Goal: Complete application form

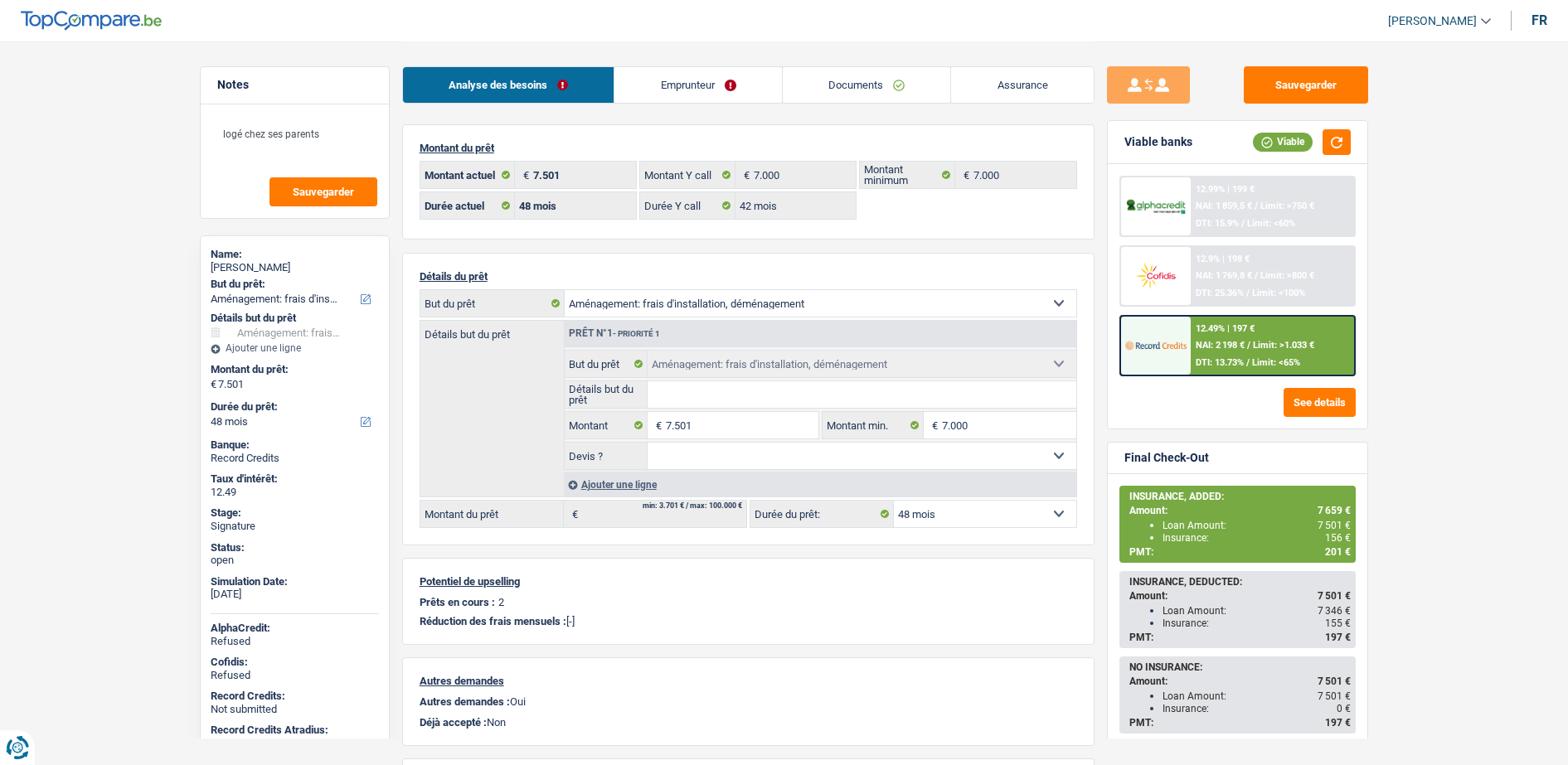
select select "movingOrInstallation"
select select "48"
select select "42"
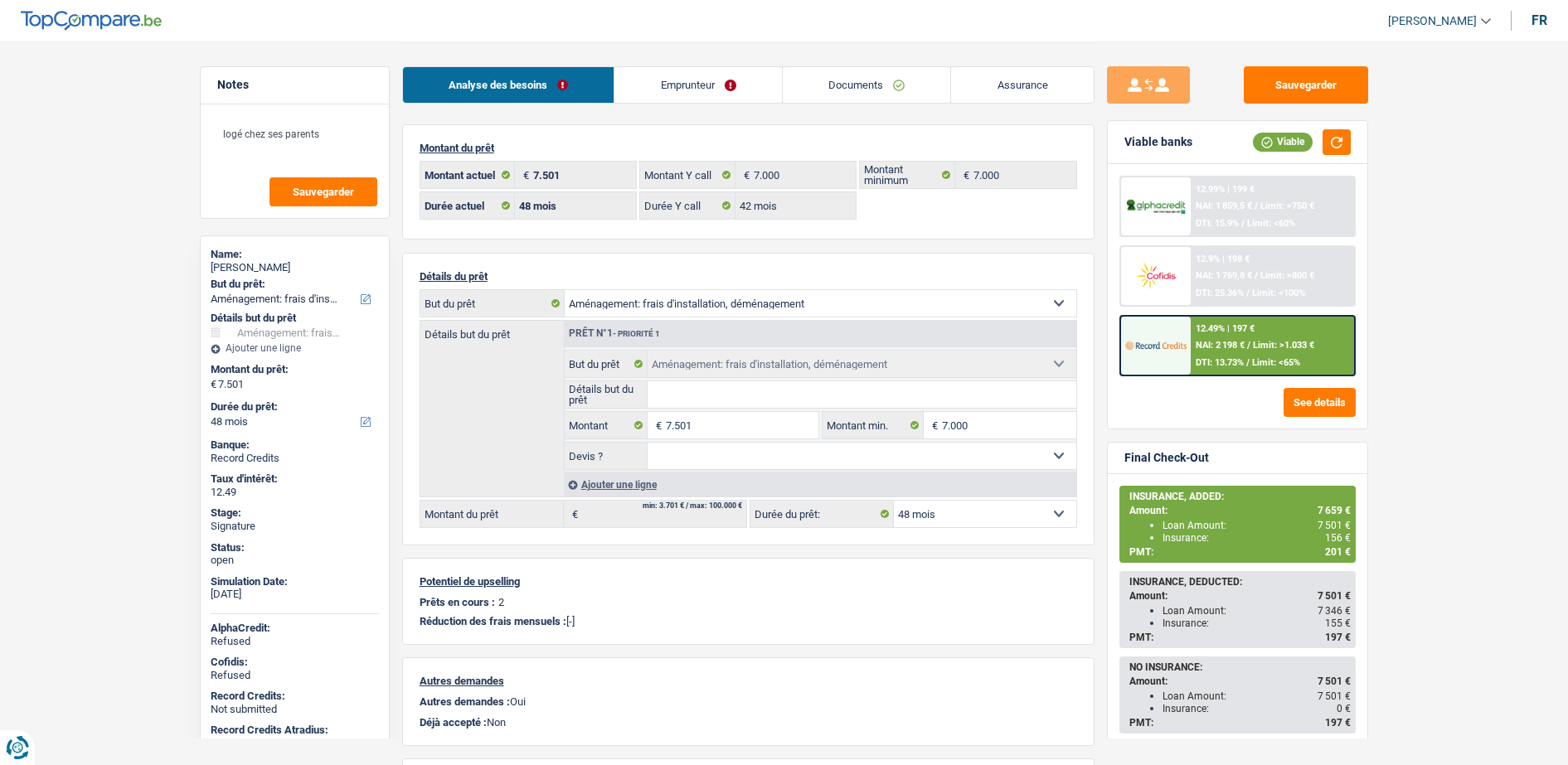
select select "movingOrInstallation"
select select "48"
click at [743, 85] on link "Emprunteur" at bounding box center [698, 85] width 168 height 36
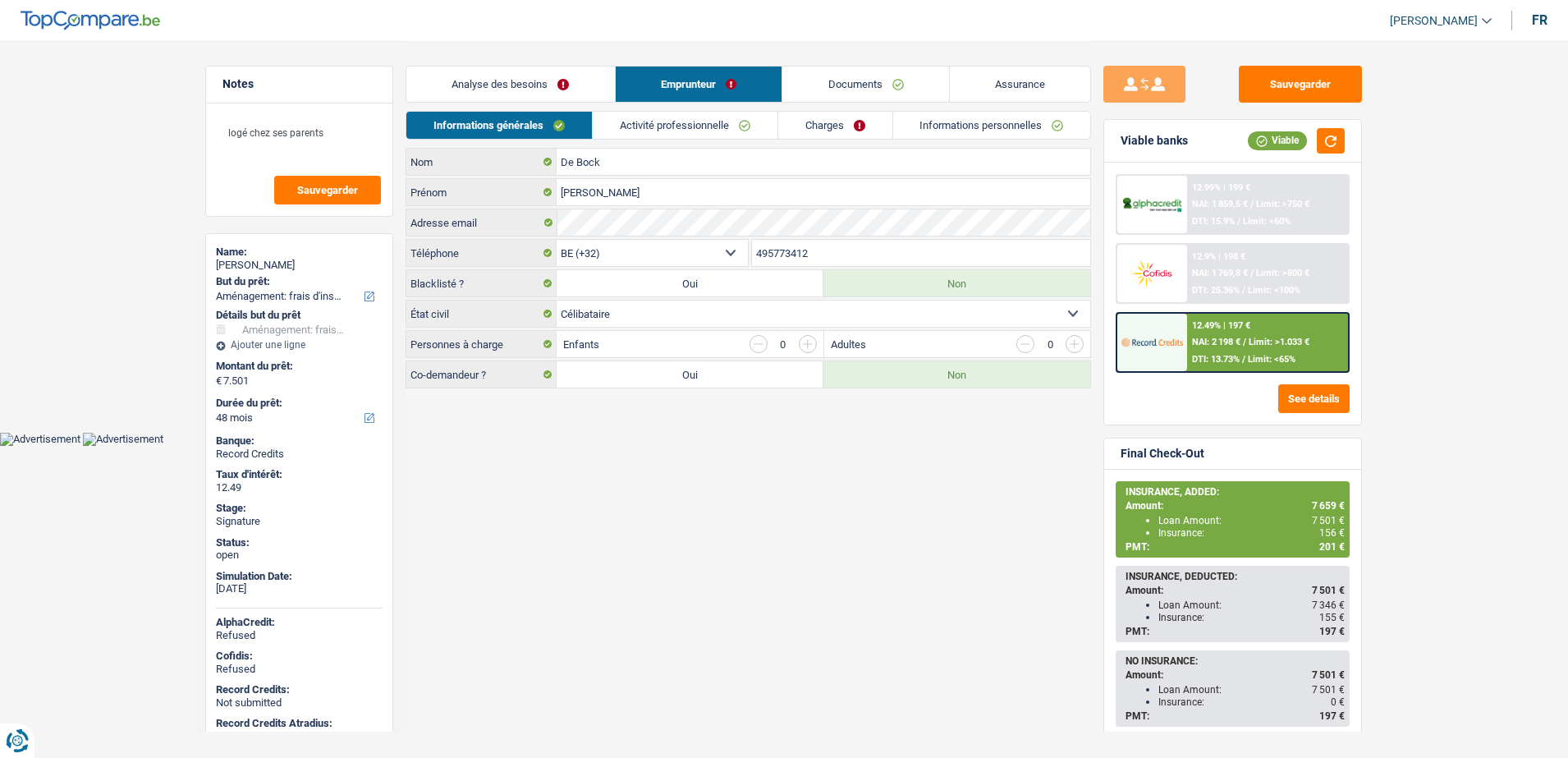
click at [693, 133] on link "Activité professionnelle" at bounding box center [685, 125] width 185 height 28
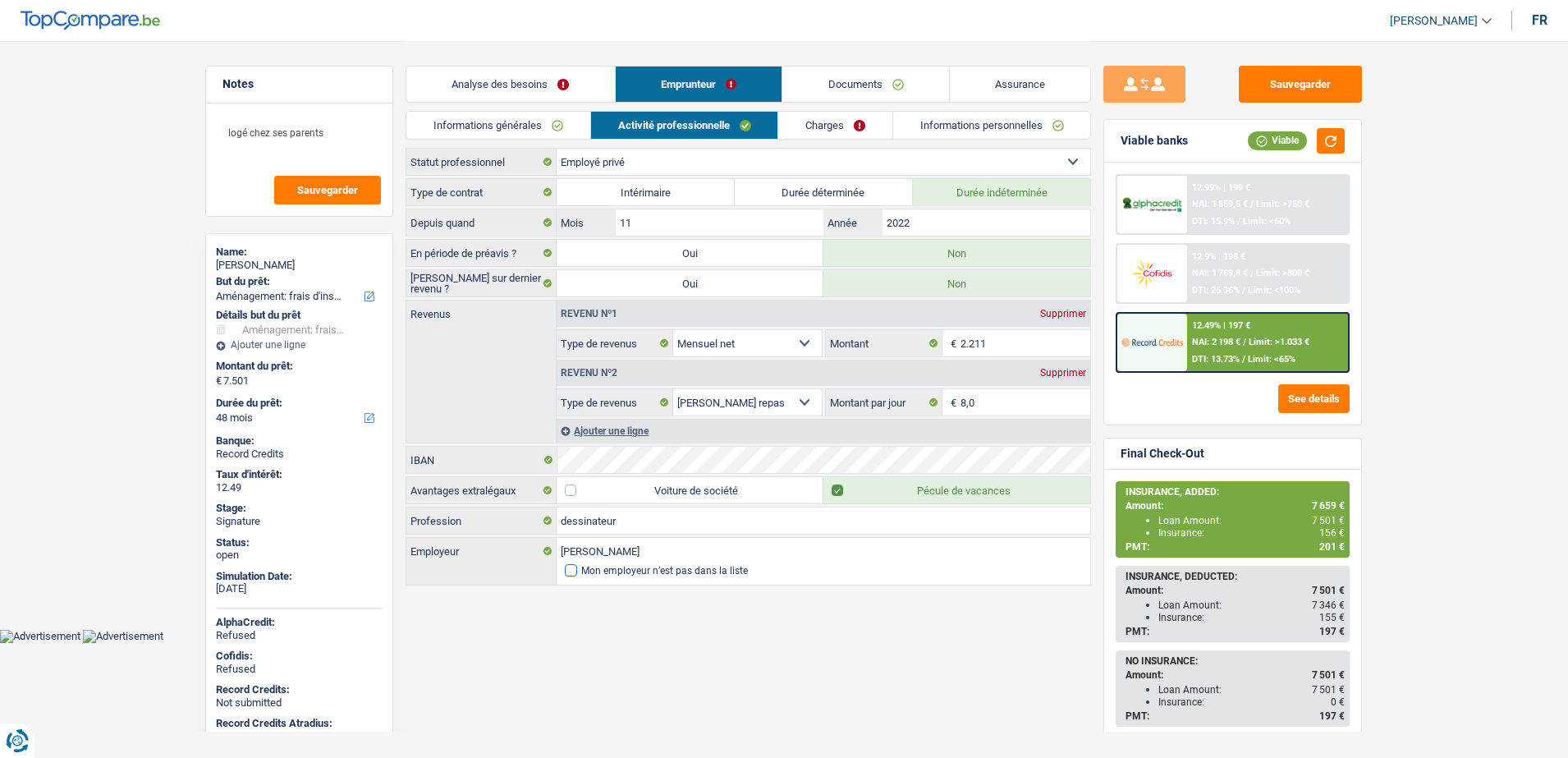
click at [596, 570] on div "Mon employeur n’est pas dans la liste" at bounding box center [665, 570] width 167 height 10
click at [565, 570] on input "Mon employeur n’est pas dans la liste" at bounding box center [565, 570] width 0 height 0
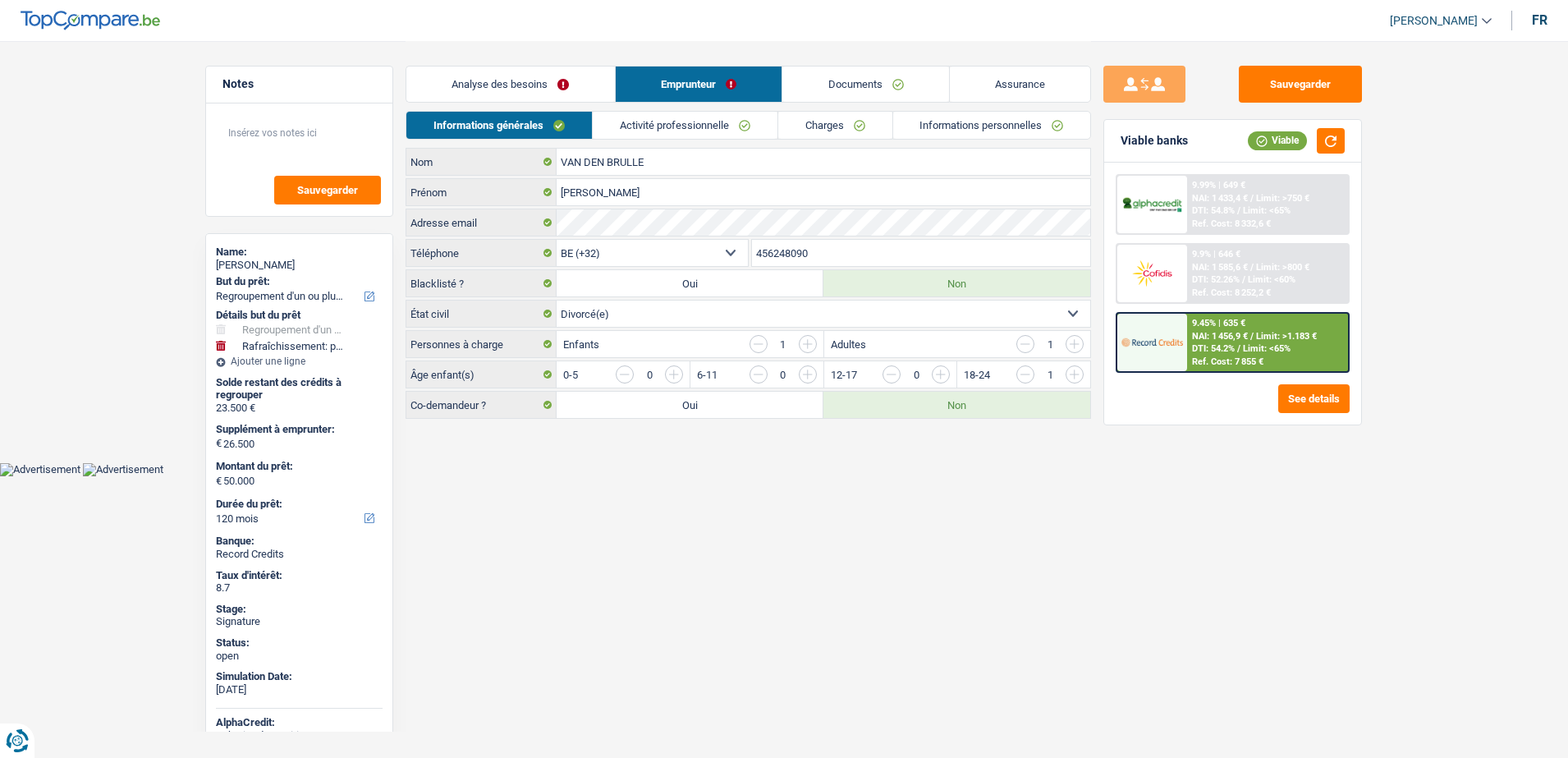
select select "refinancing"
select select "houseOrGarden"
select select "120"
select select "32"
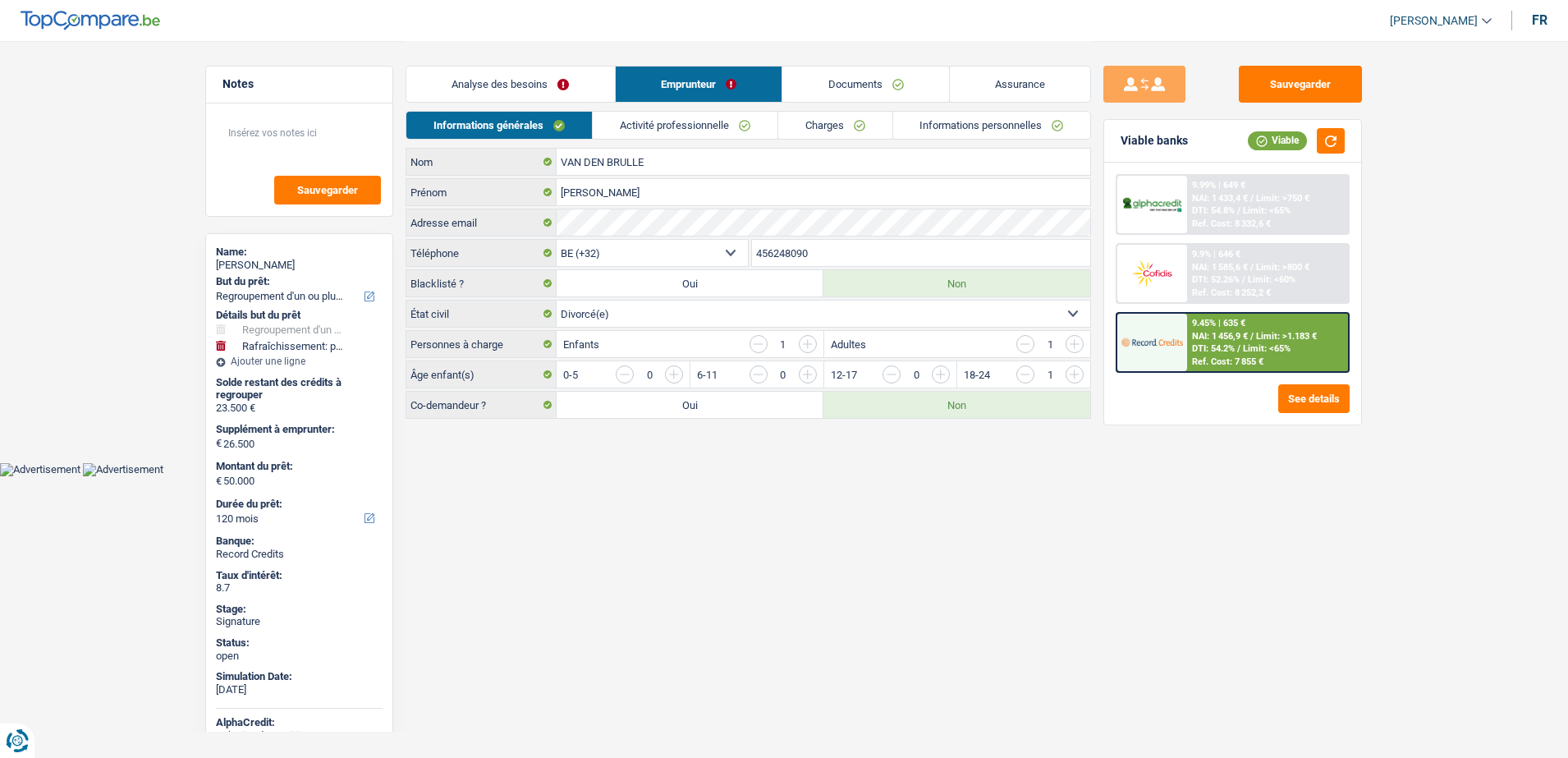
select select "divorced"
select select "ownerWithMortgage"
select select "BE"
select select "carLoan"
select select "60"
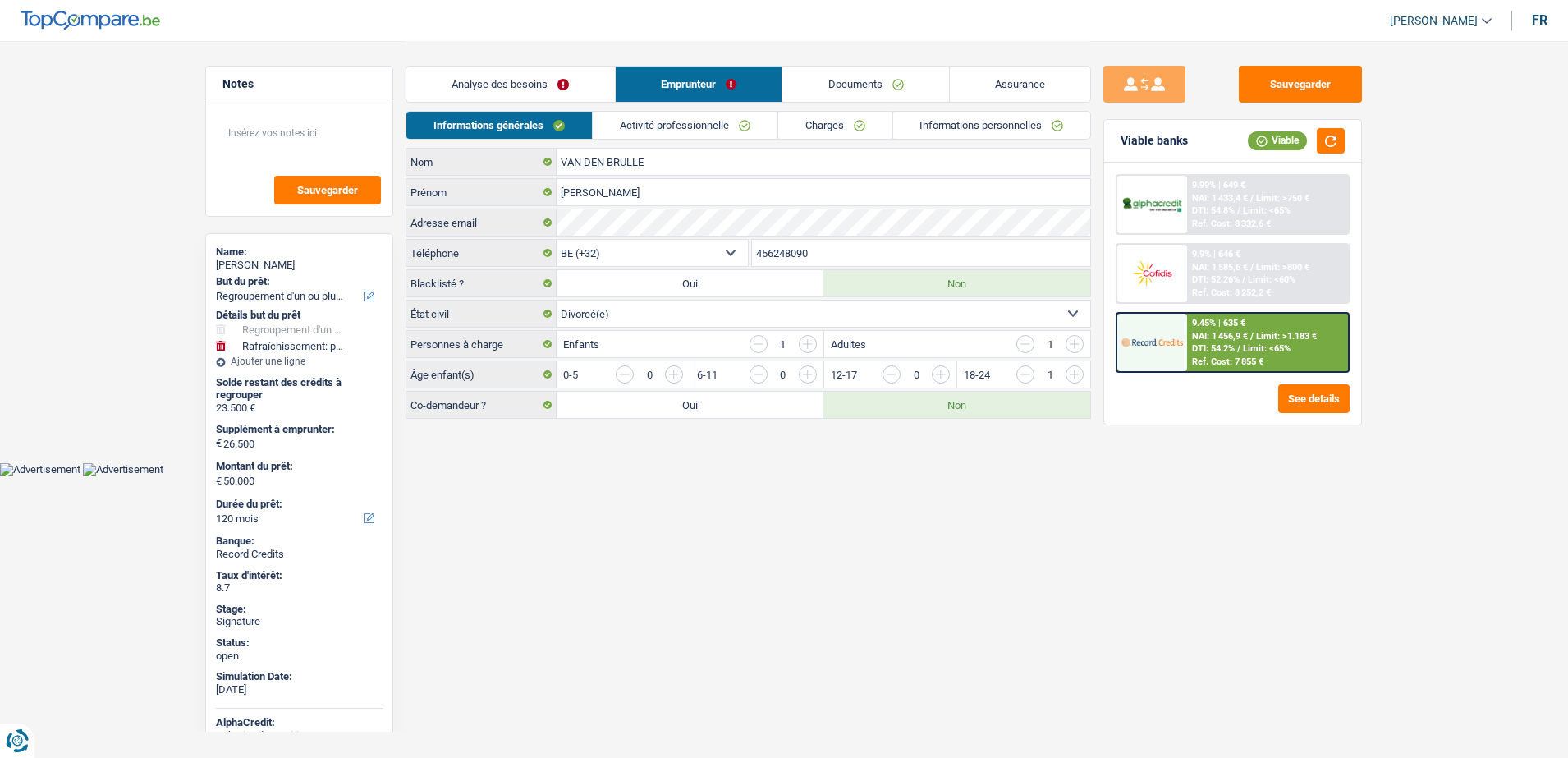
select select "cardOrCredit"
select select "mortgage"
select select "300"
select select "mortgage"
select select "240"
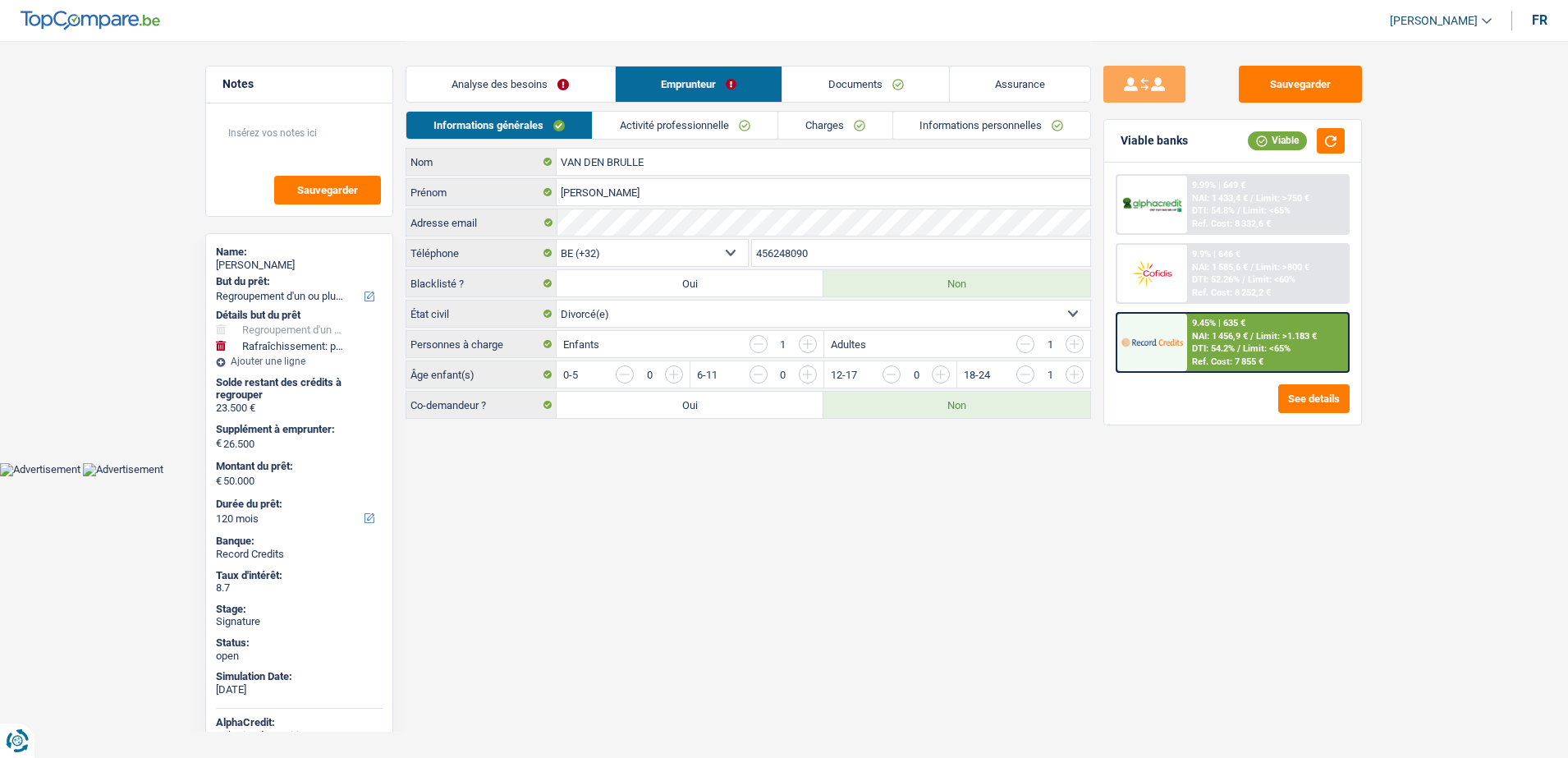
click at [809, 111] on li "Charges" at bounding box center [834, 125] width 115 height 28
click at [896, 114] on link "Informations personnelles" at bounding box center [992, 125] width 198 height 28
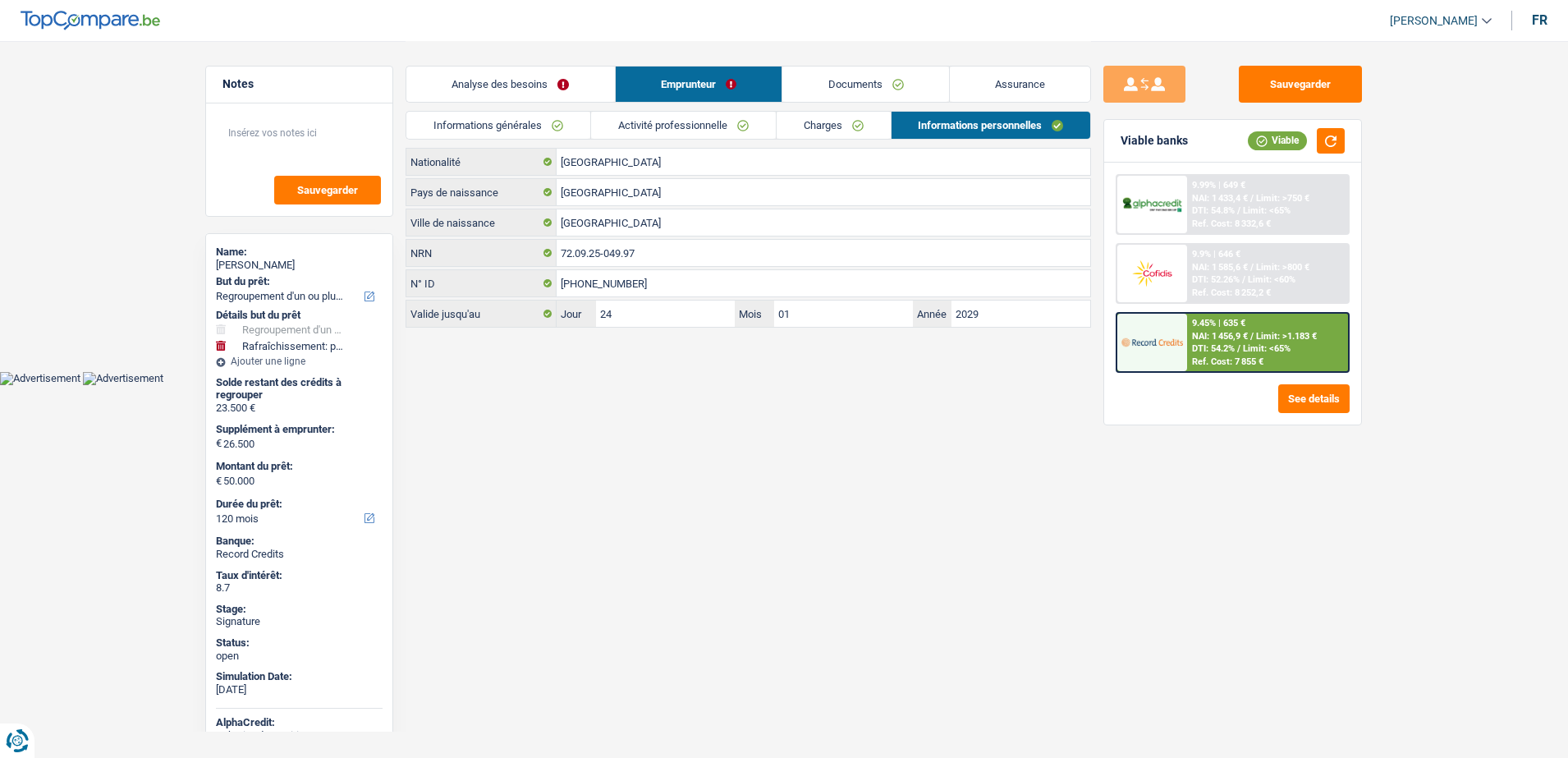
click at [852, 125] on link "Charges" at bounding box center [833, 125] width 114 height 28
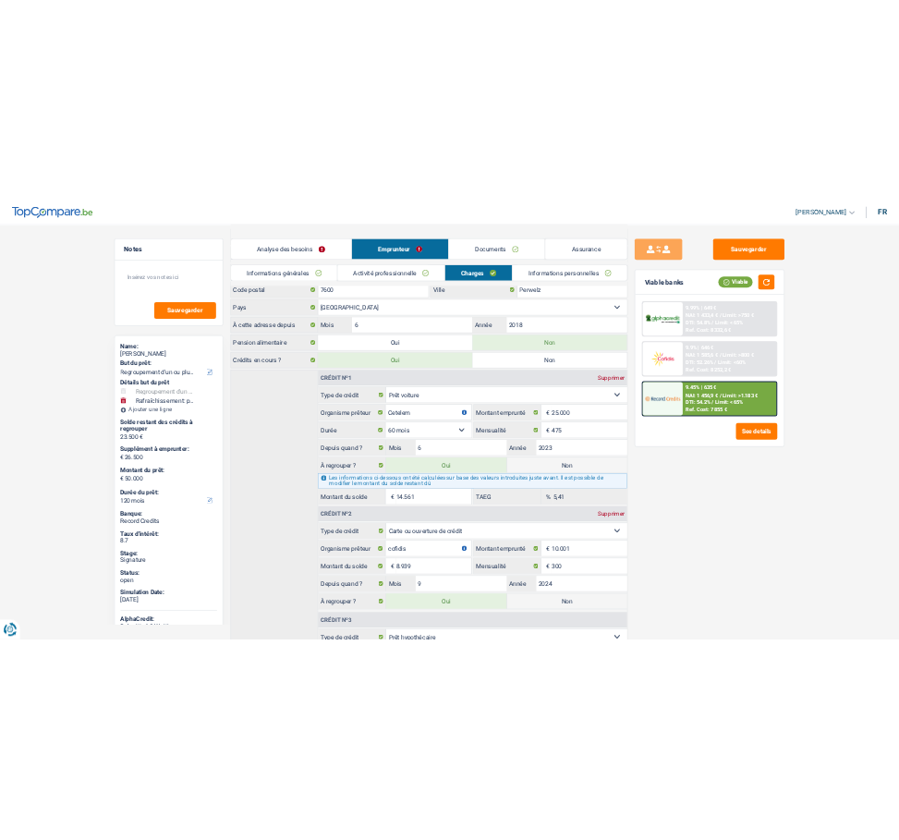
scroll to position [116, 0]
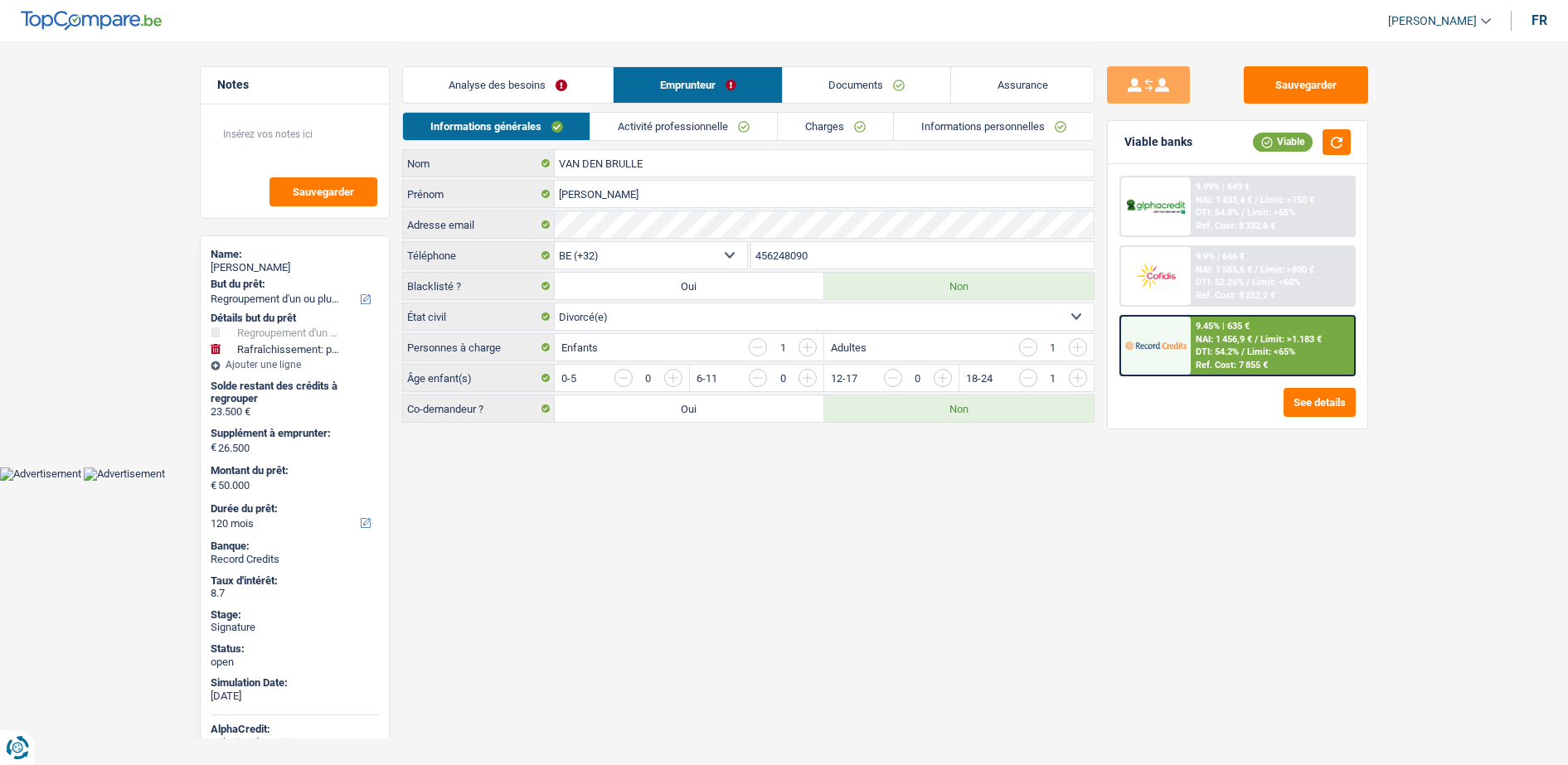
select select "refinancing"
select select "houseOrGarden"
select select "120"
select select "32"
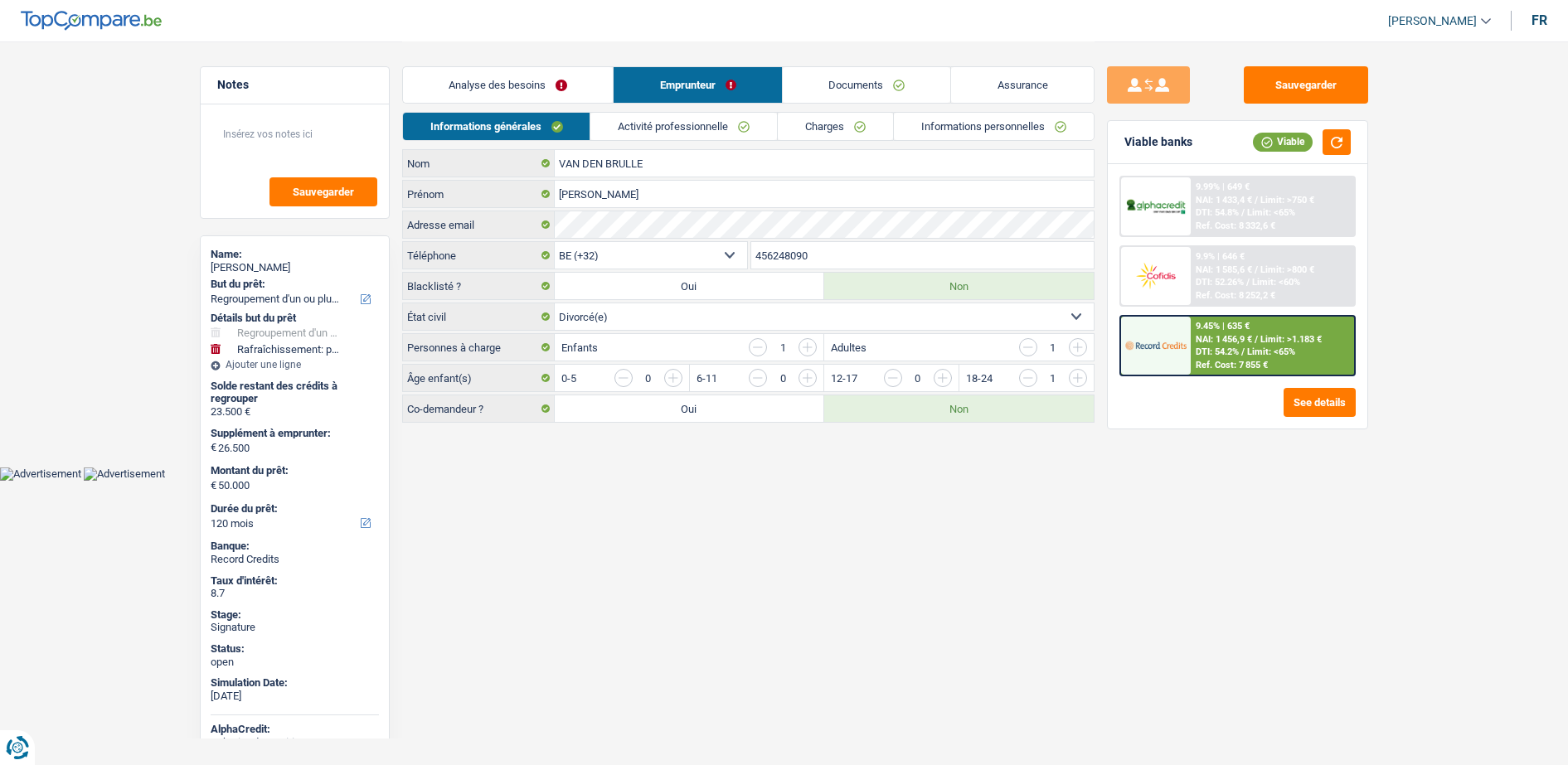
select select "divorced"
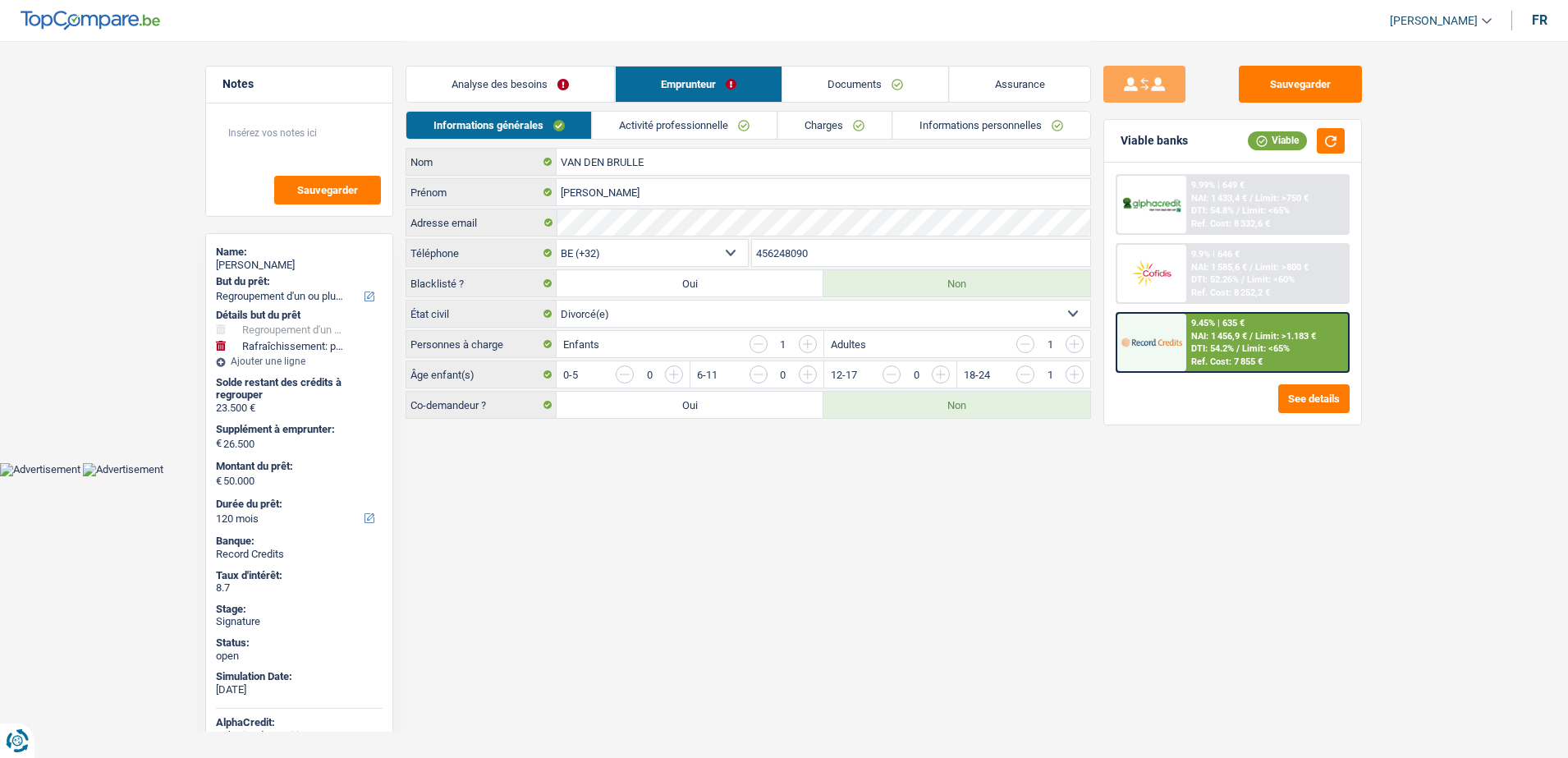
click at [760, 205] on div "[PERSON_NAME]" at bounding box center [749, 192] width 686 height 28
